Goal: Communication & Community: Answer question/provide support

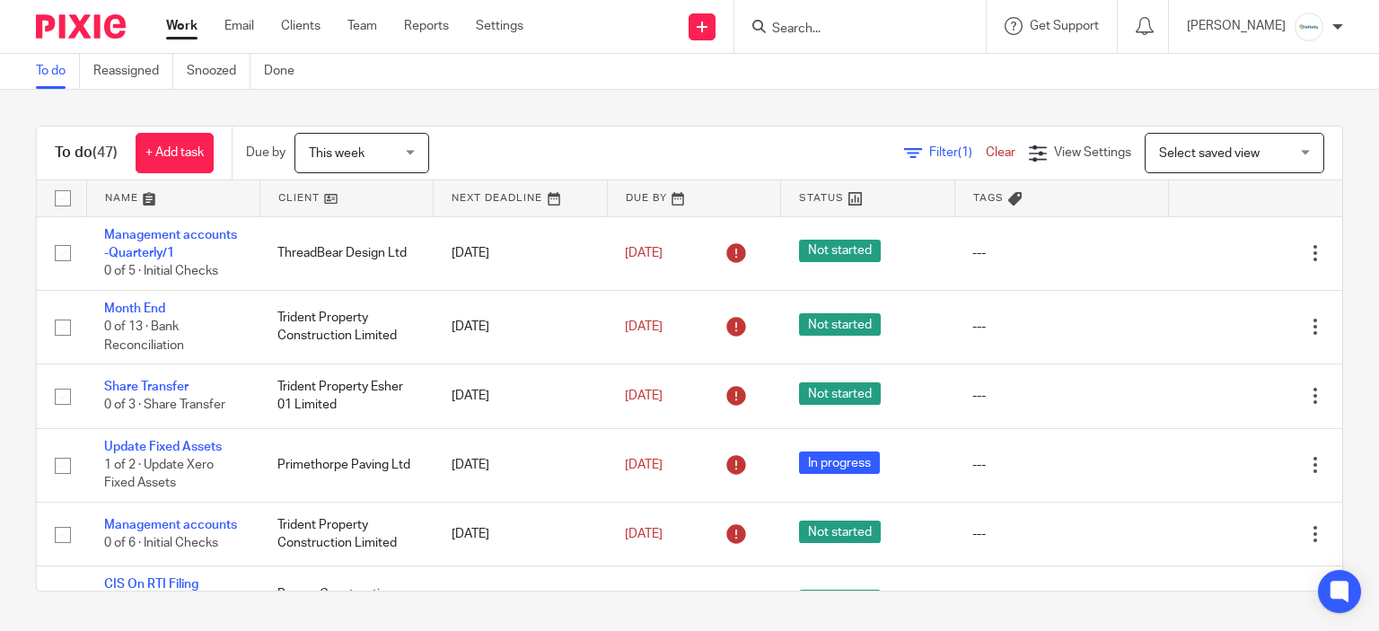
click at [366, 161] on span "This week" at bounding box center [356, 153] width 95 height 38
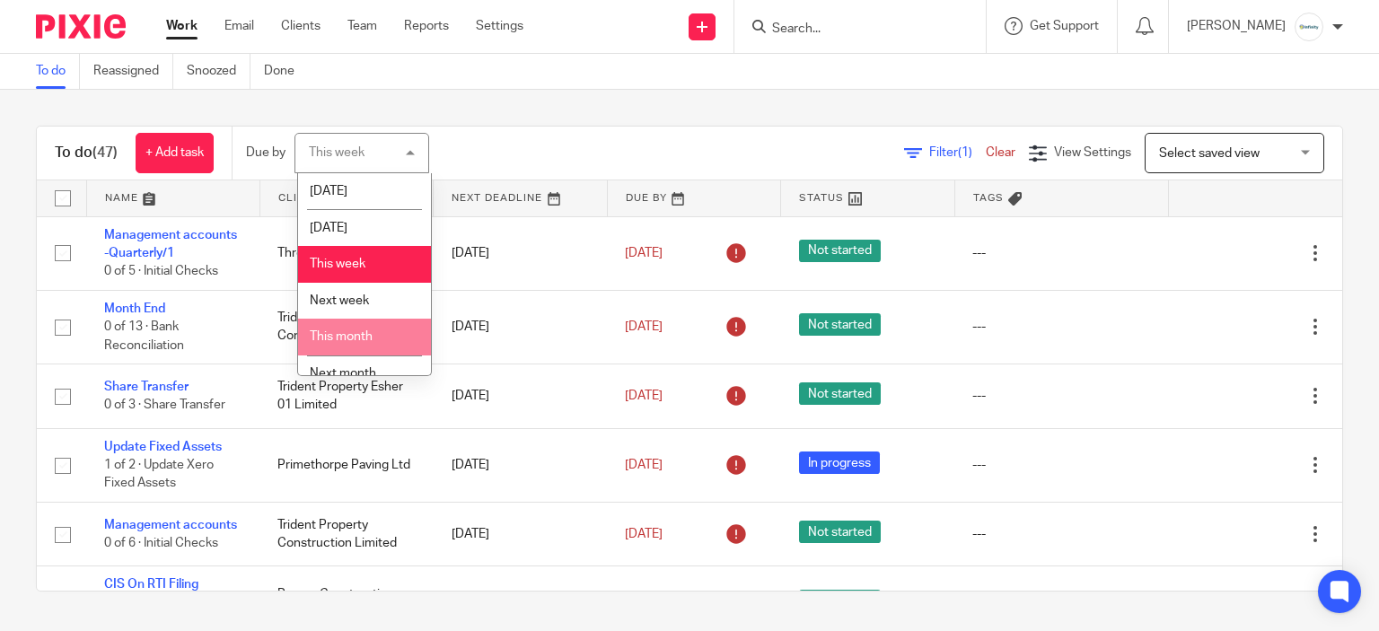
scroll to position [56, 0]
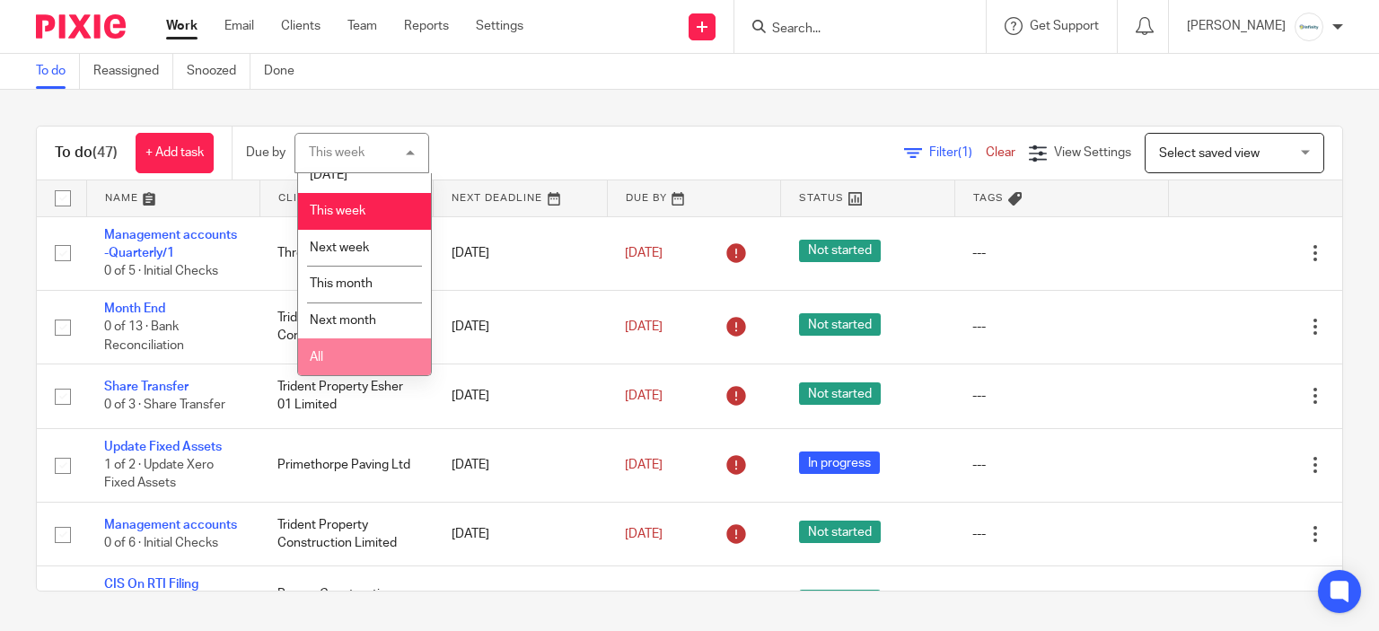
click at [348, 353] on li "All" at bounding box center [364, 357] width 133 height 37
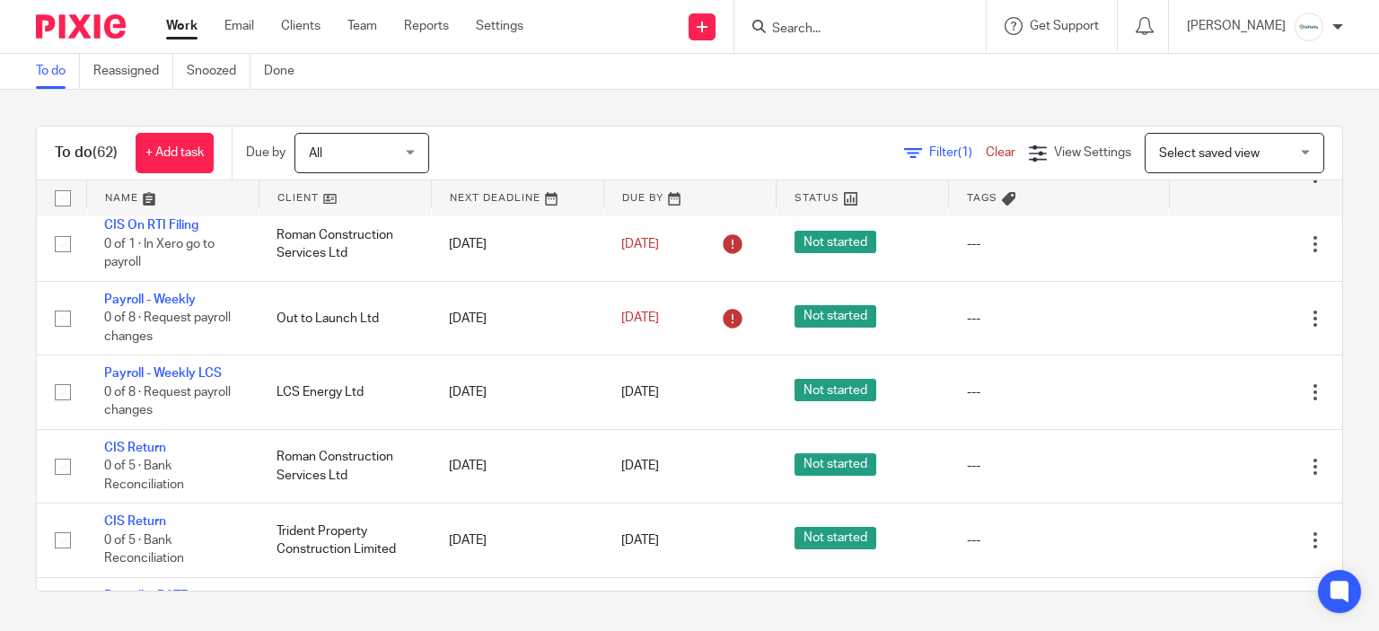
scroll to position [449, 0]
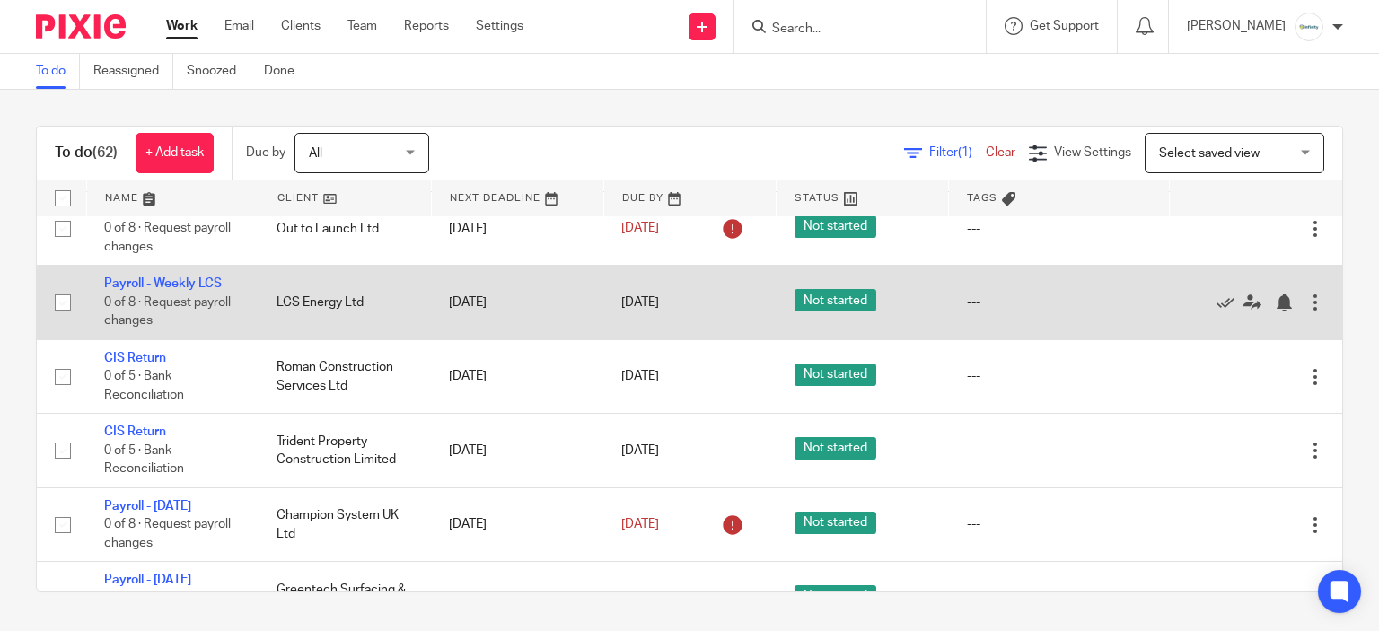
click at [1188, 312] on div at bounding box center [1247, 303] width 119 height 18
click at [1217, 312] on icon at bounding box center [1226, 303] width 18 height 18
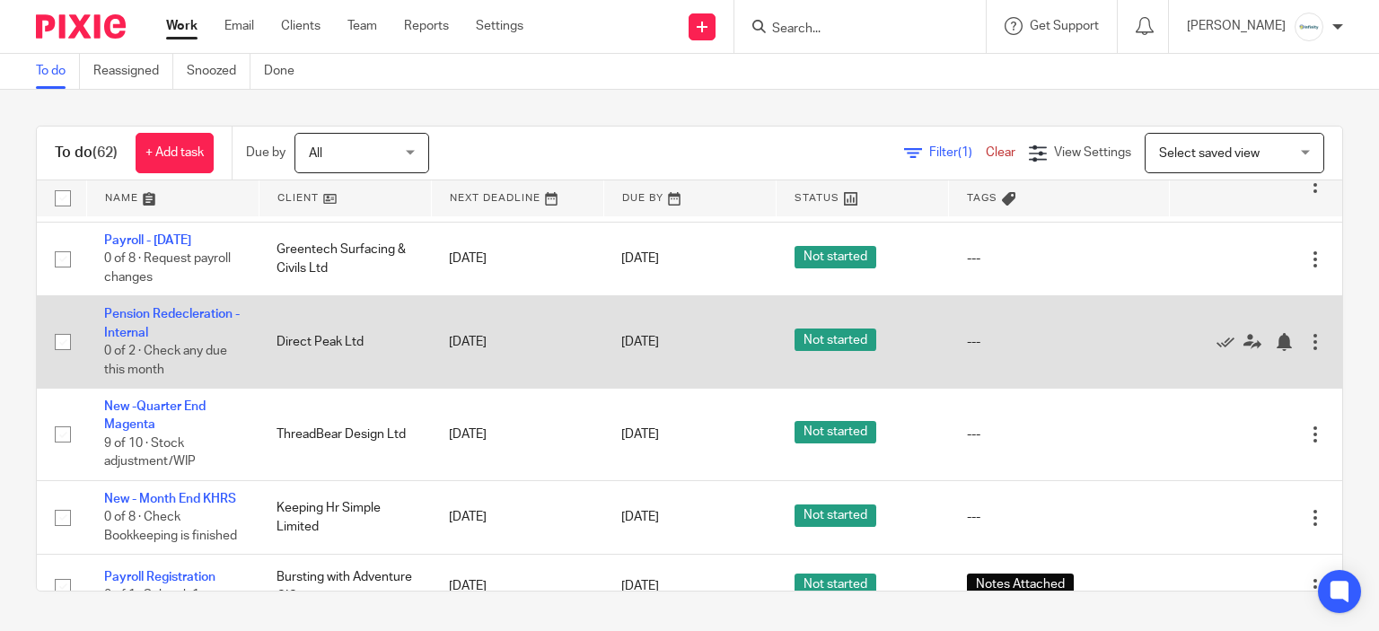
scroll to position [718, 0]
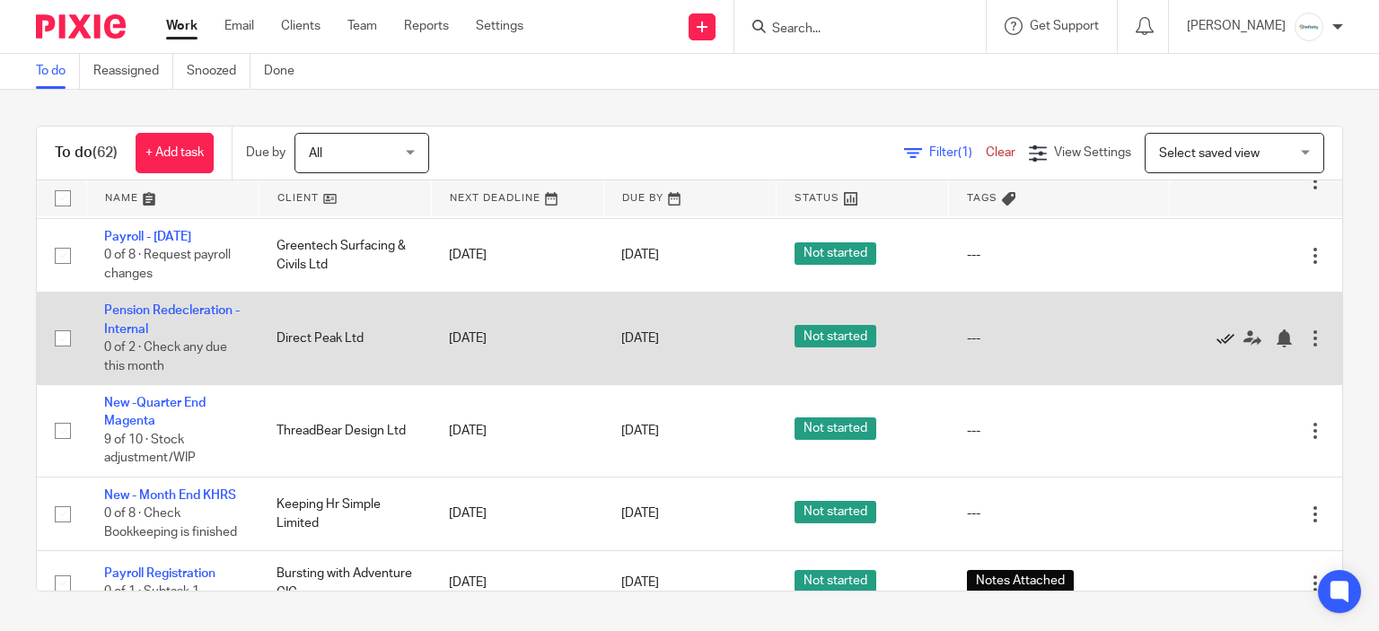
click at [1217, 348] on icon at bounding box center [1226, 339] width 18 height 18
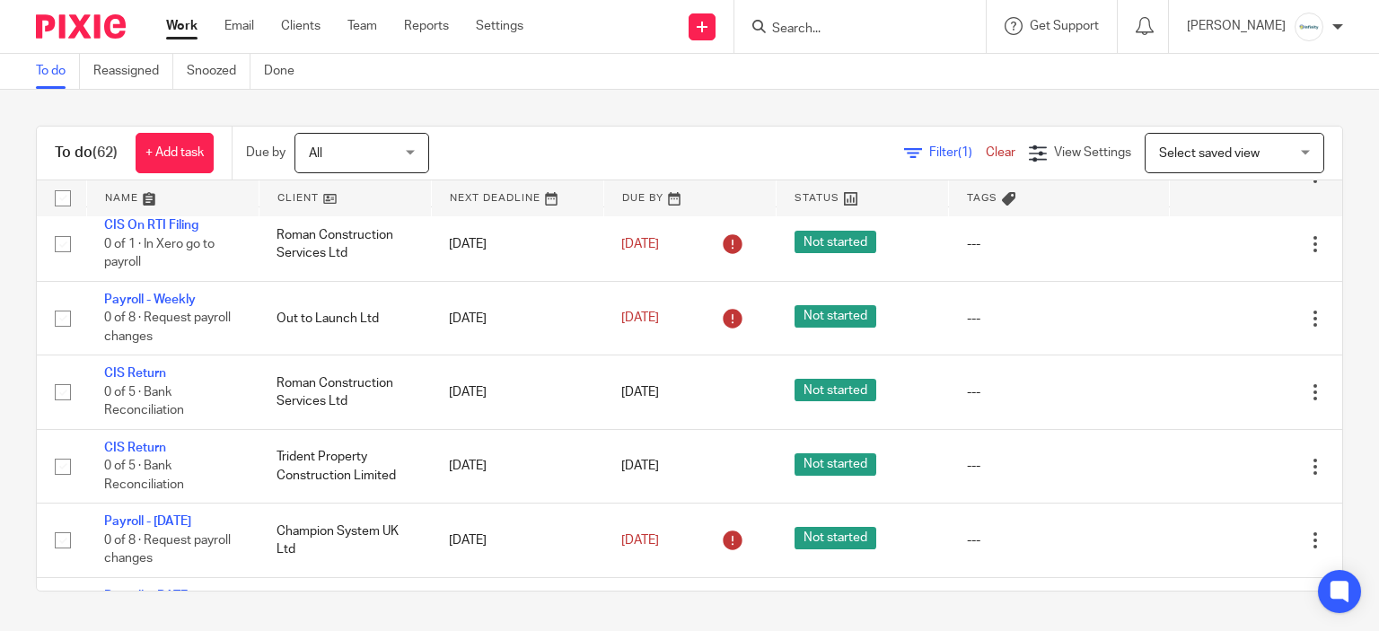
scroll to position [449, 0]
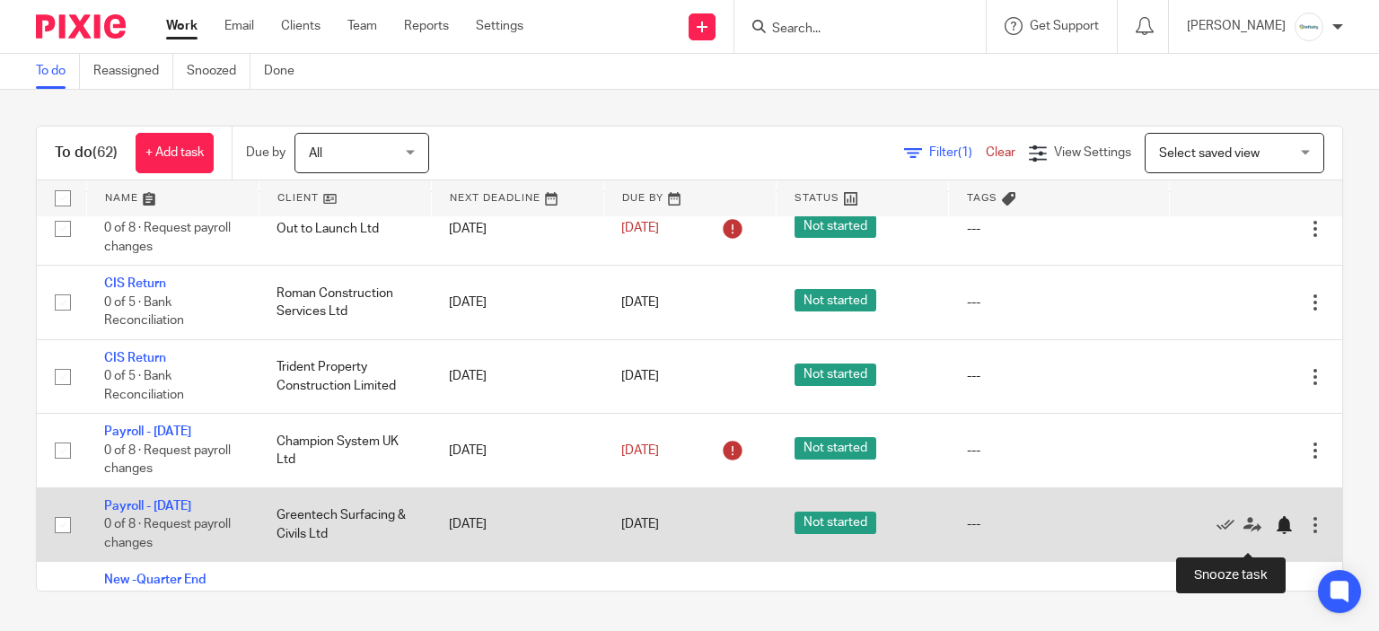
click at [1275, 534] on div at bounding box center [1284, 525] width 18 height 18
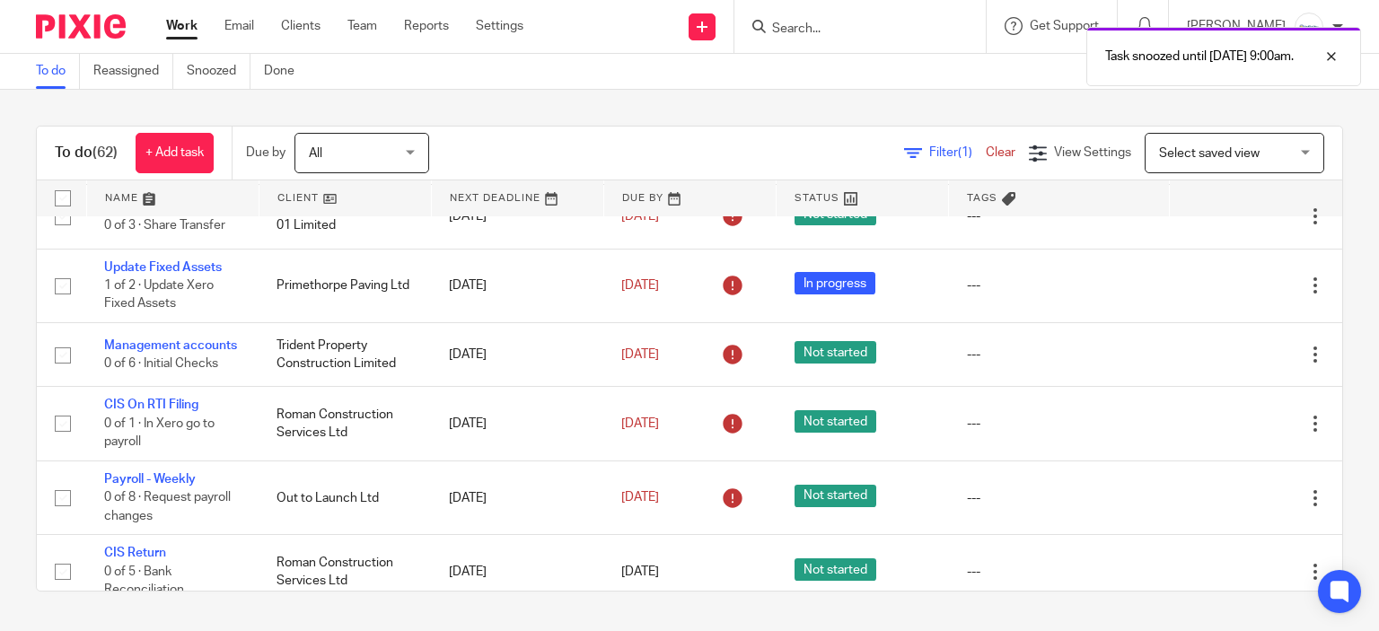
scroll to position [269, 0]
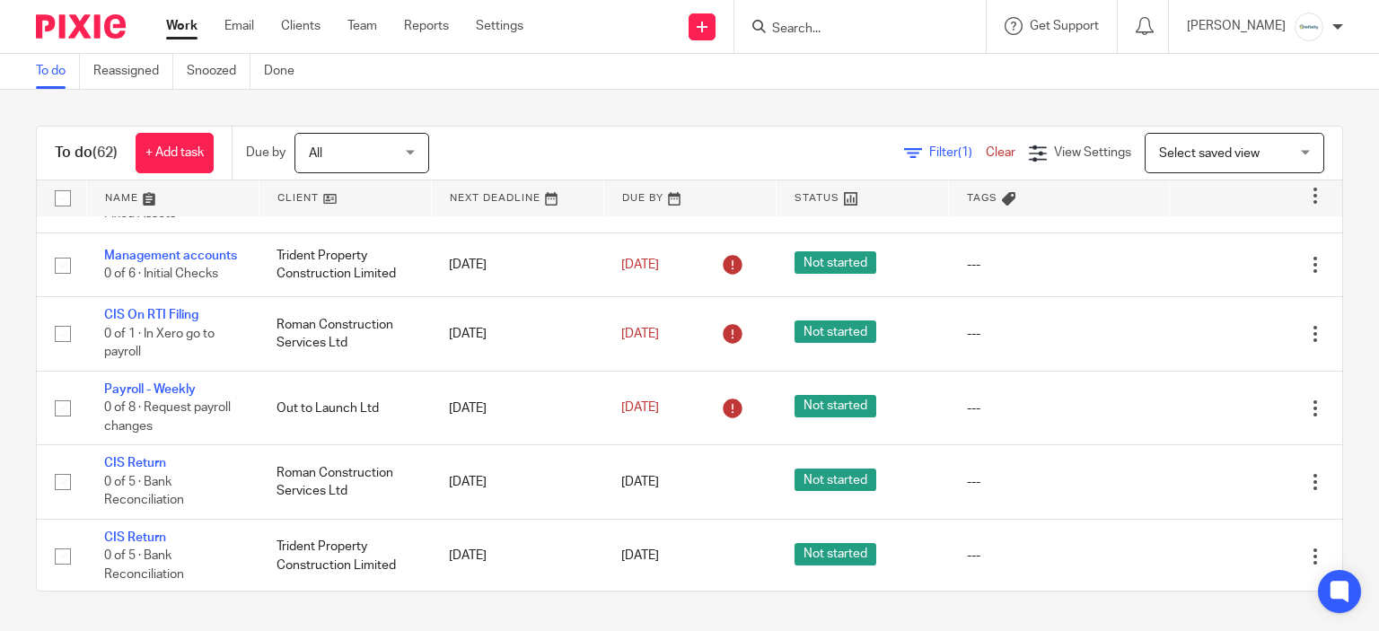
click at [859, 28] on input "Search" at bounding box center [852, 30] width 162 height 16
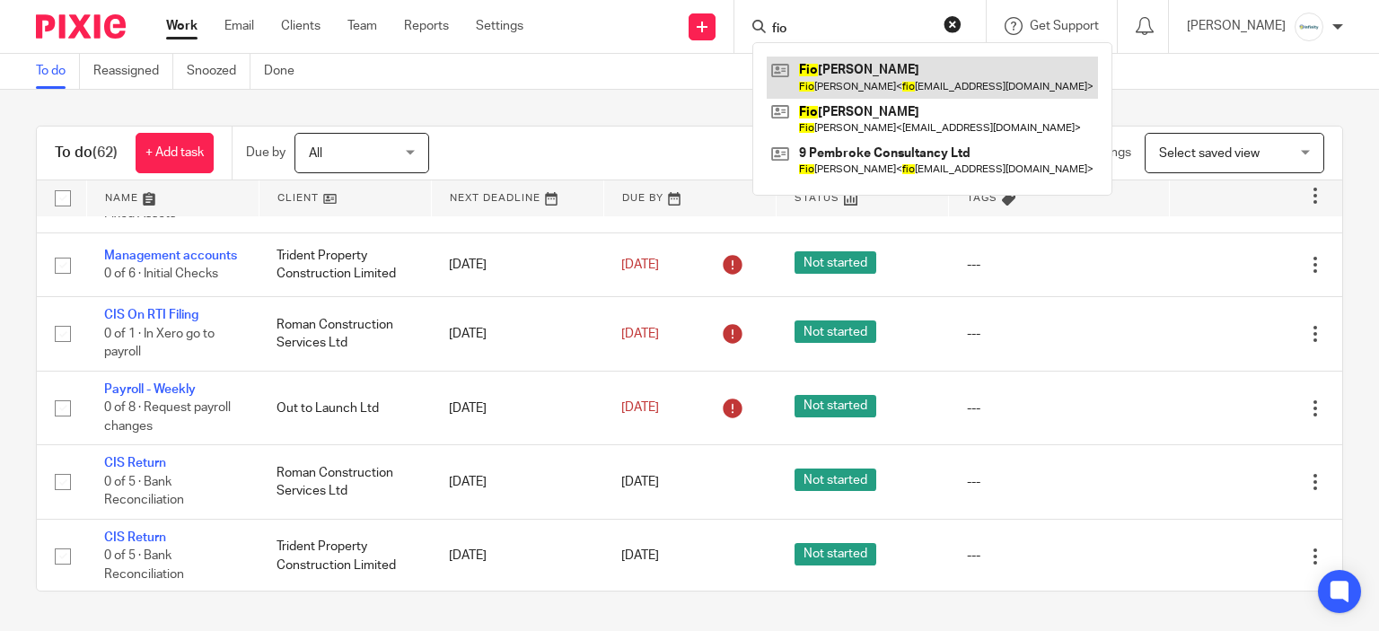
type input "fio"
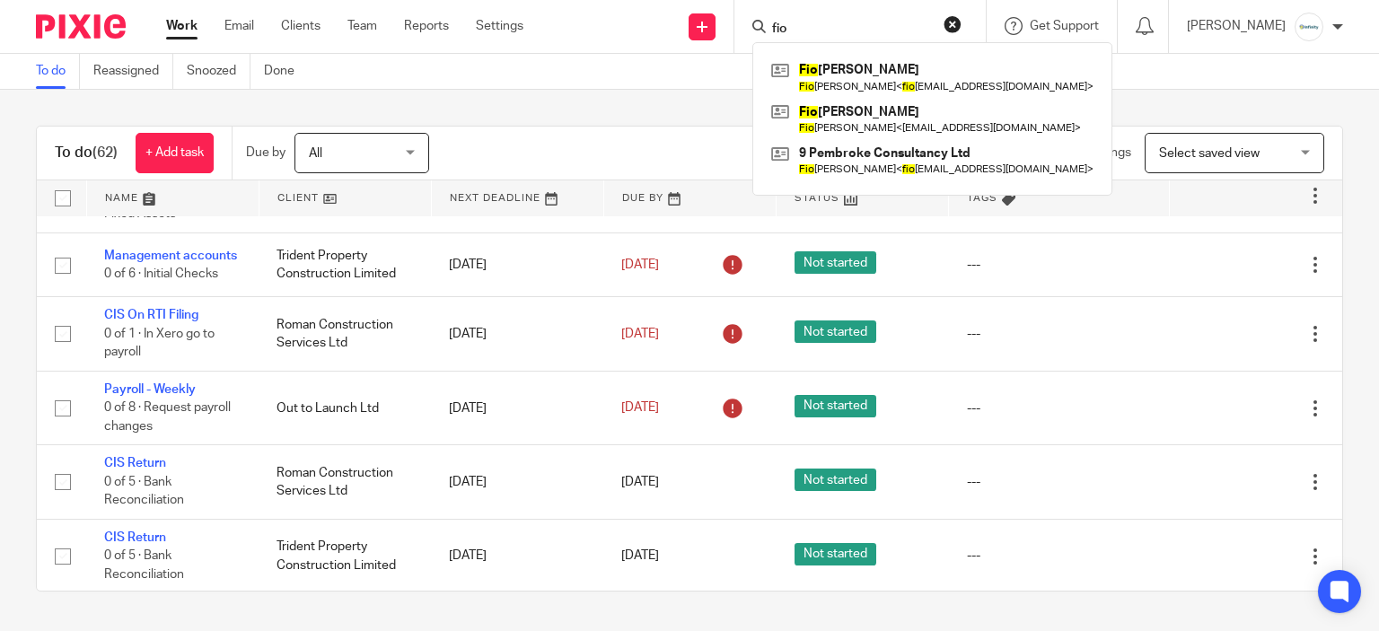
click at [607, 53] on div "Send new email Create task Add client fio Fio nnuala Nolan Fio nnuala Nolan < f…" at bounding box center [965, 26] width 829 height 53
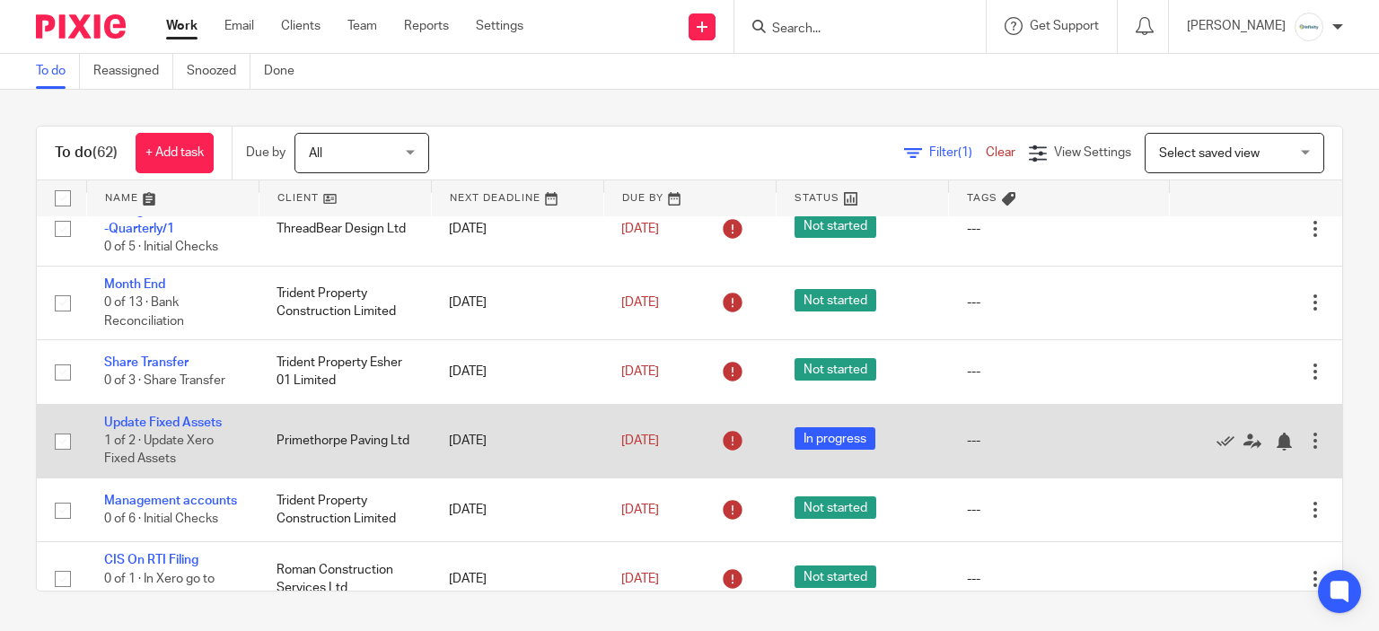
scroll to position [0, 0]
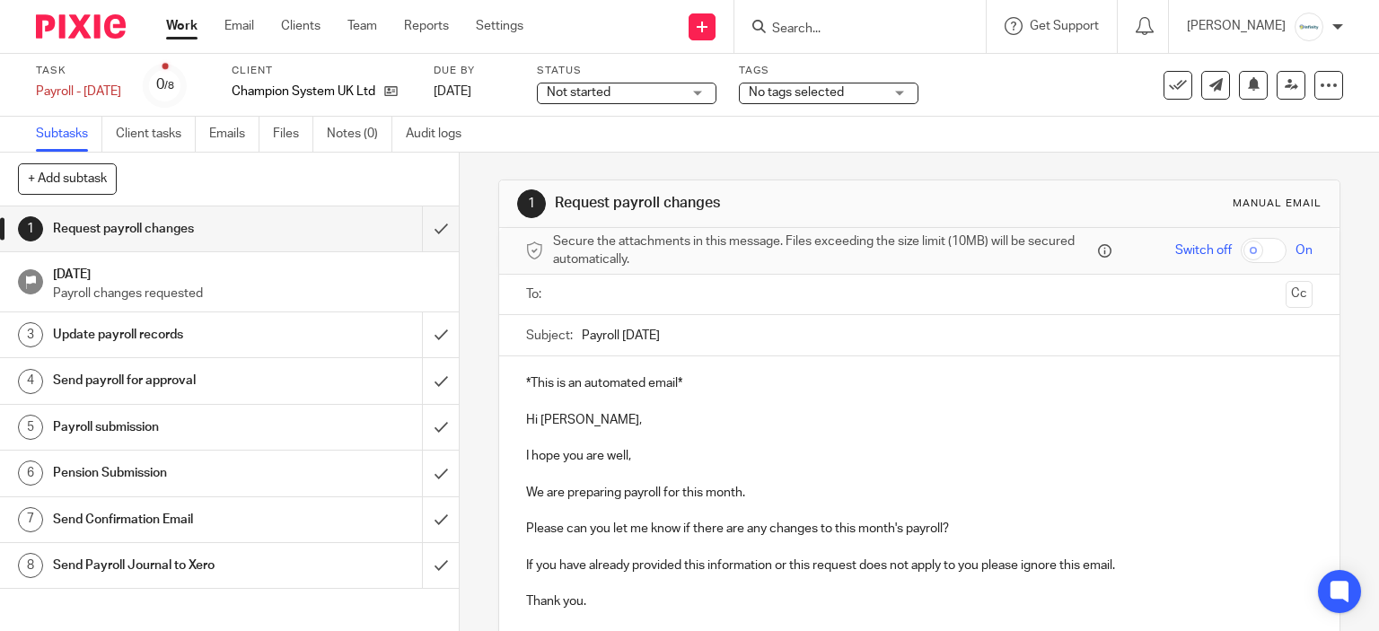
click at [607, 304] on ul at bounding box center [921, 295] width 732 height 30
click at [607, 298] on input "text" at bounding box center [918, 295] width 719 height 21
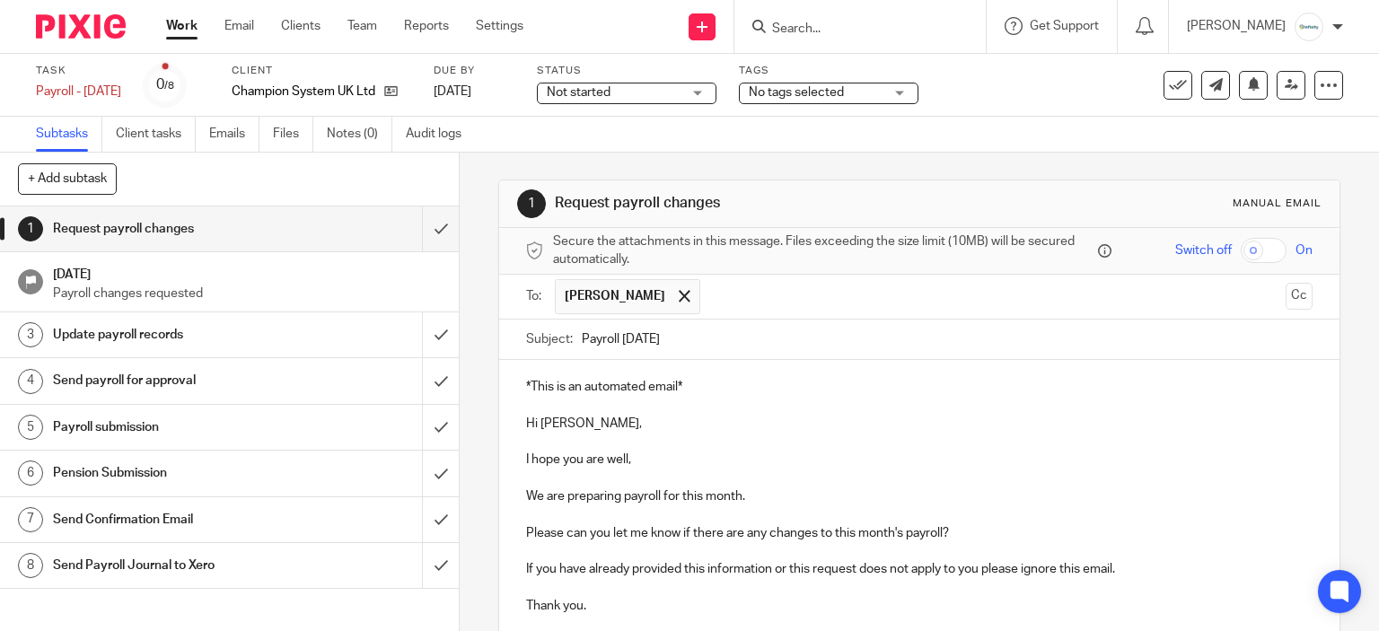
scroll to position [209, 0]
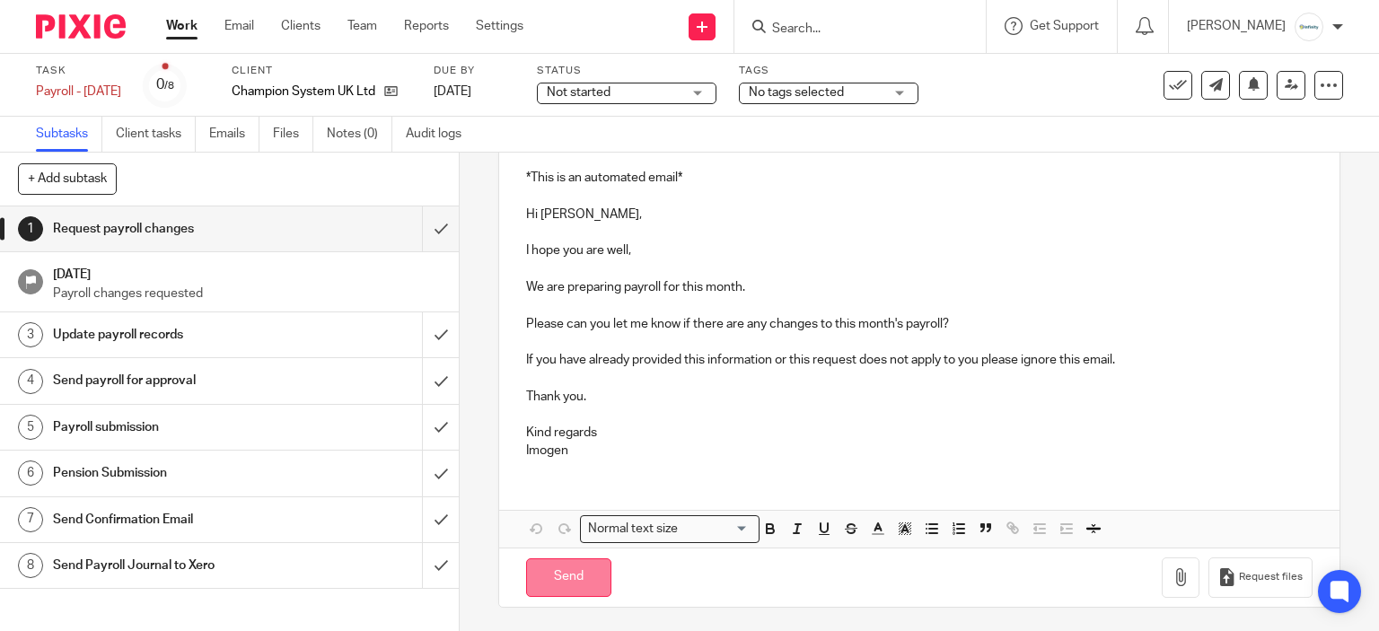
click at [545, 587] on input "Send" at bounding box center [568, 578] width 85 height 39
type input "Sent"
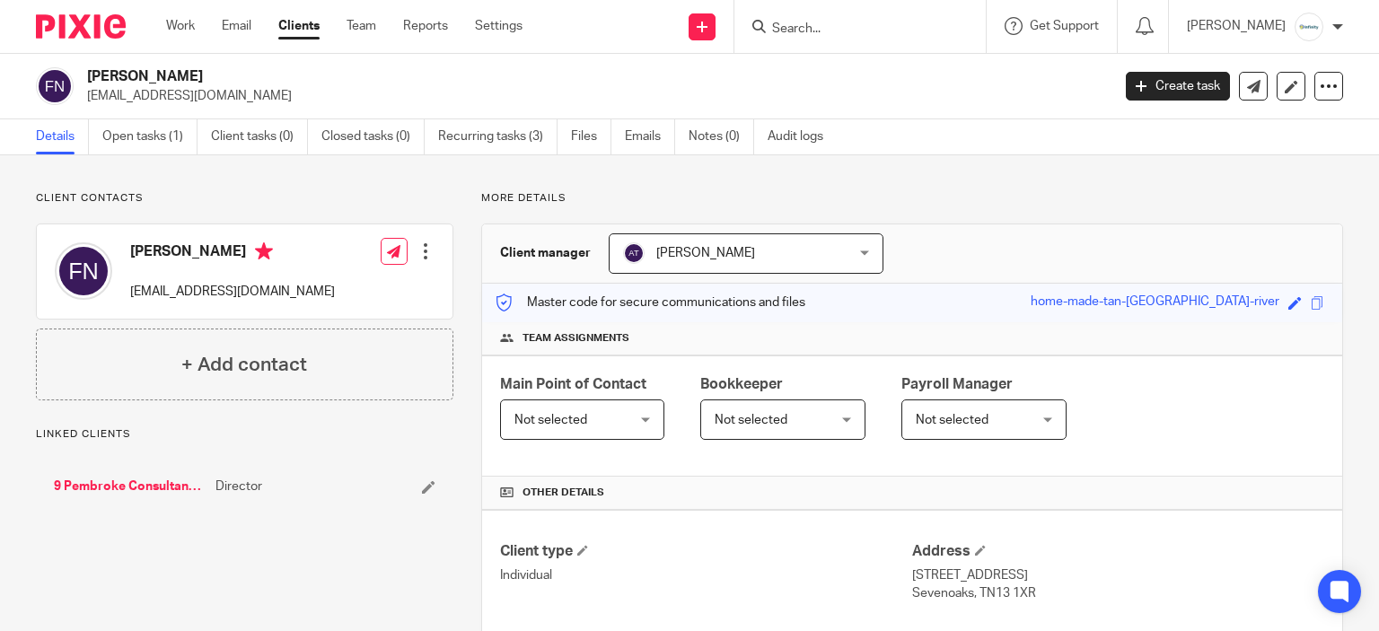
click at [128, 75] on h2 "[PERSON_NAME]" at bounding box center [492, 76] width 810 height 19
